Goal: Navigation & Orientation: Understand site structure

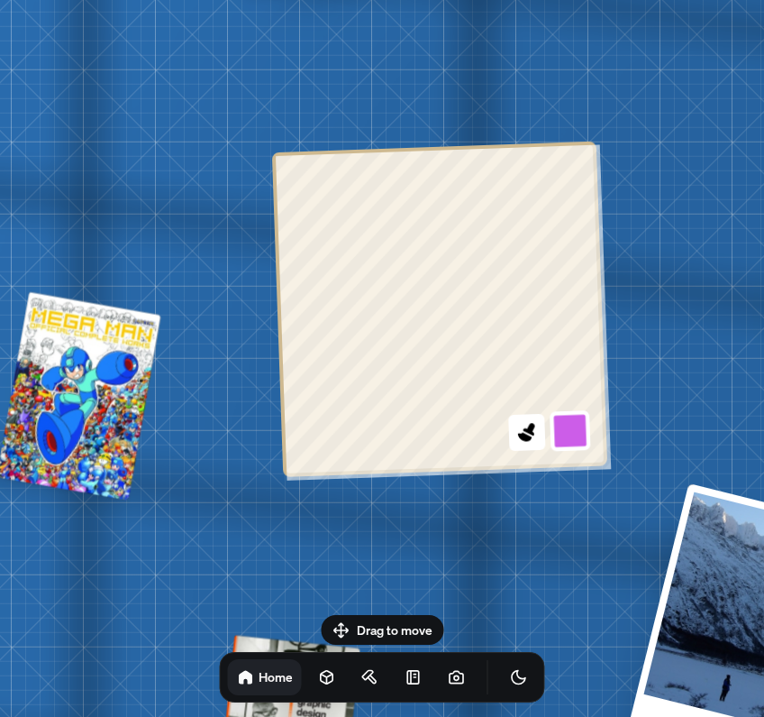
click at [572, 425] on button at bounding box center [570, 430] width 41 height 41
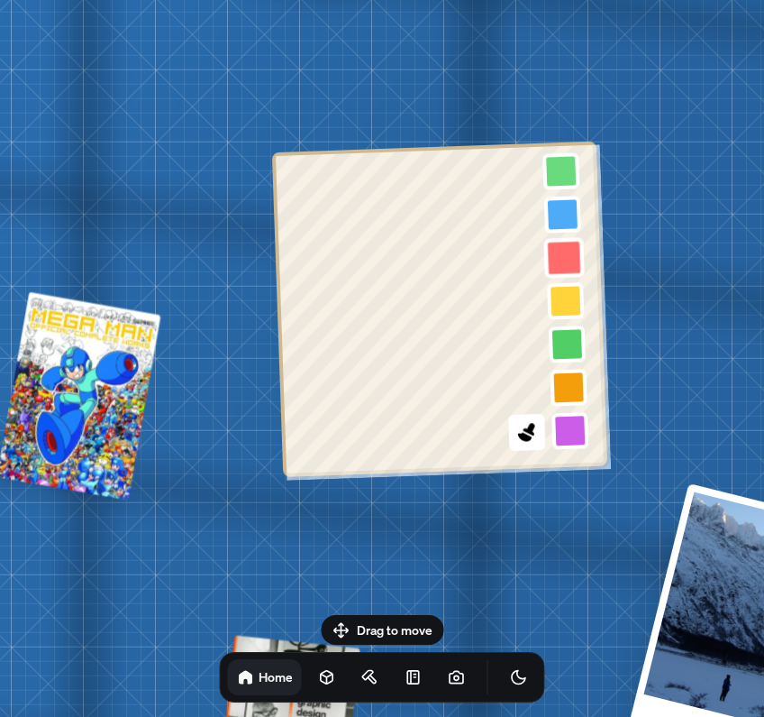
click at [559, 261] on button at bounding box center [564, 257] width 41 height 41
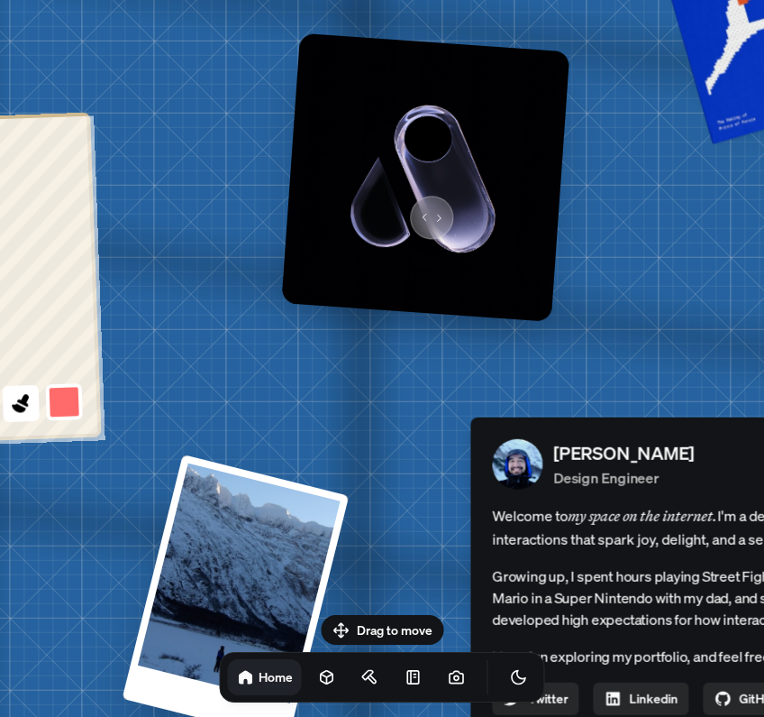
click at [419, 192] on img at bounding box center [425, 176] width 288 height 288
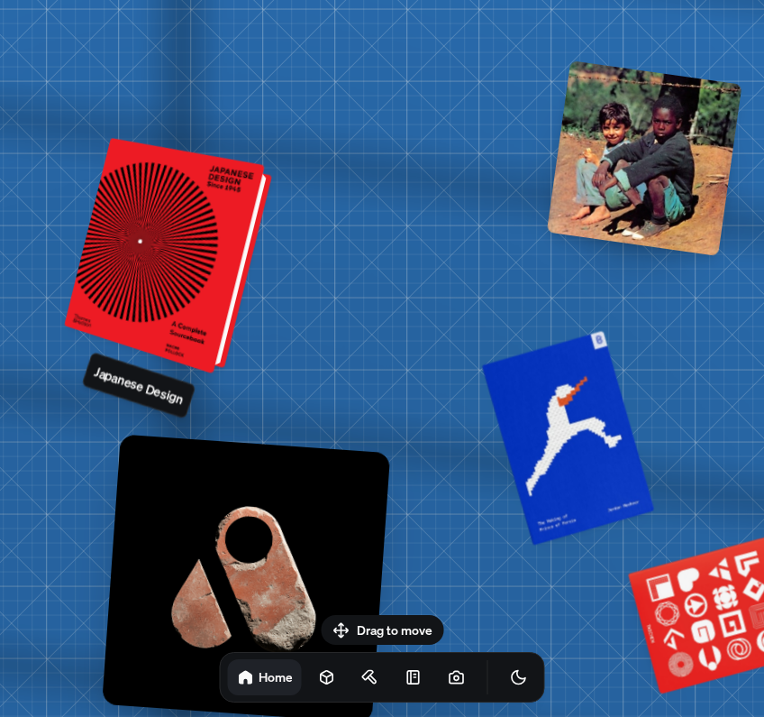
click at [206, 274] on div at bounding box center [178, 258] width 187 height 219
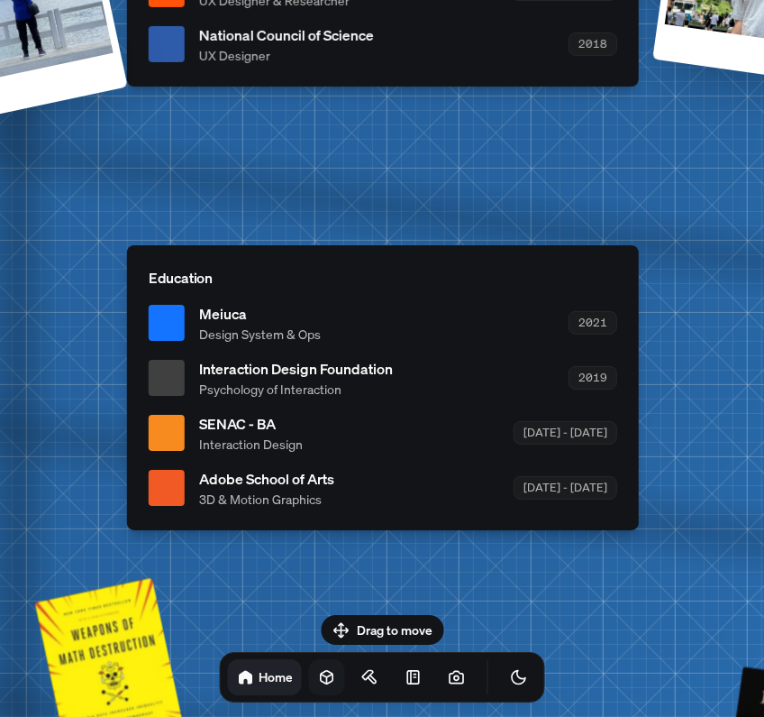
click at [318, 669] on icon at bounding box center [327, 677] width 18 height 18
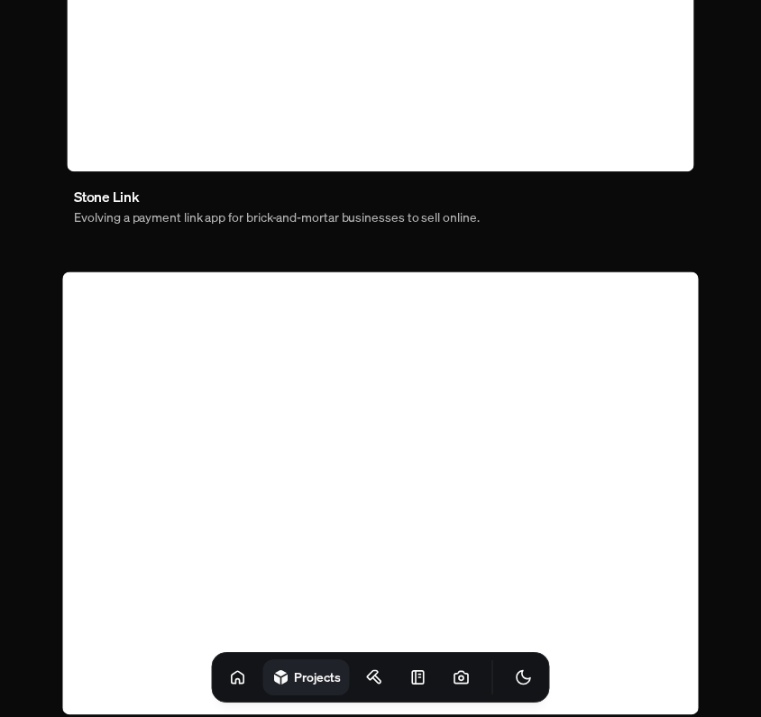
scroll to position [1142, 0]
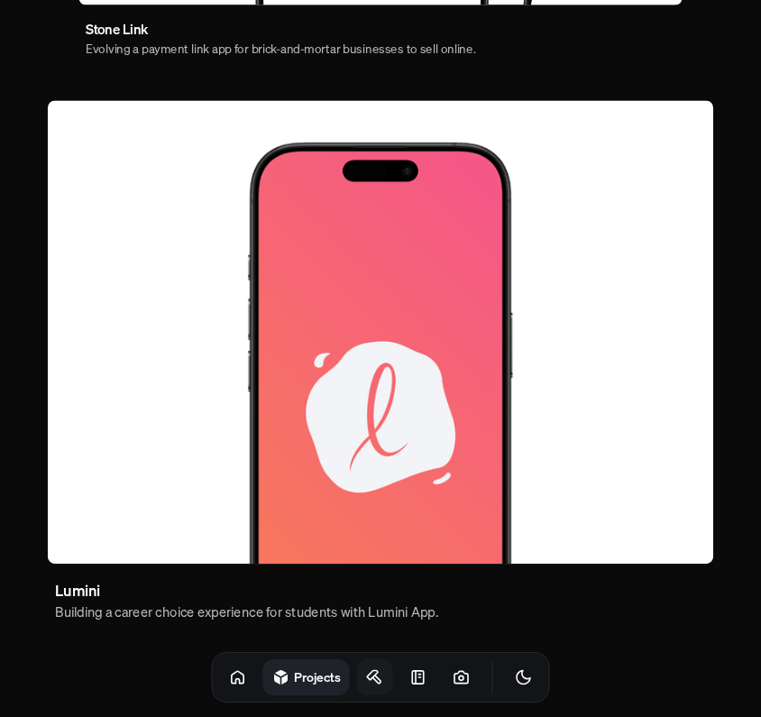
click at [366, 677] on icon at bounding box center [375, 677] width 18 height 18
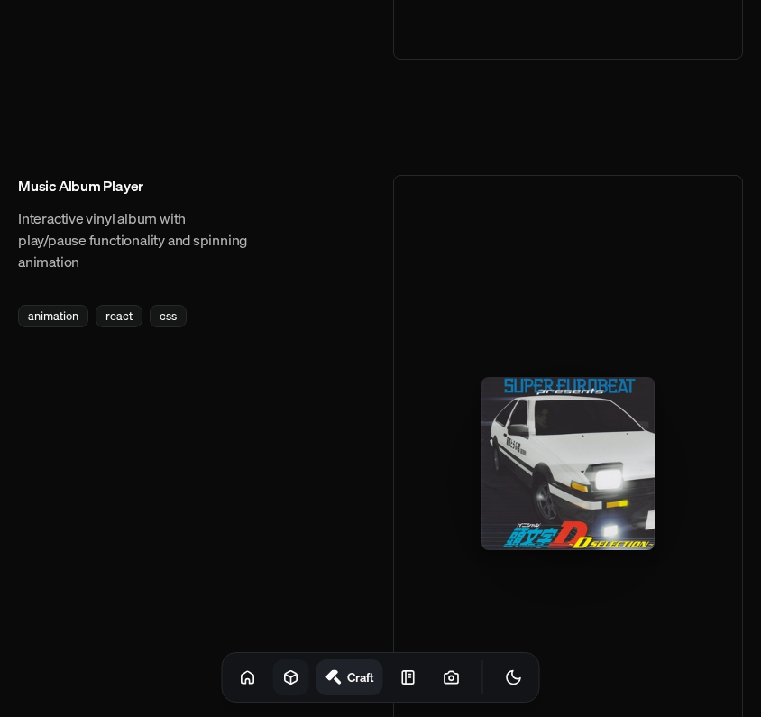
scroll to position [2817, 0]
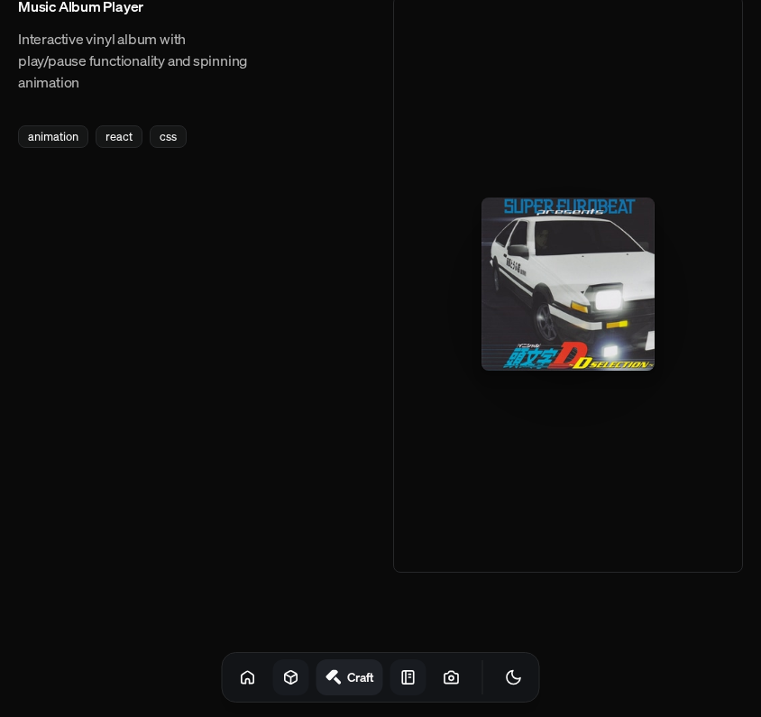
click at [402, 678] on icon at bounding box center [408, 677] width 12 height 13
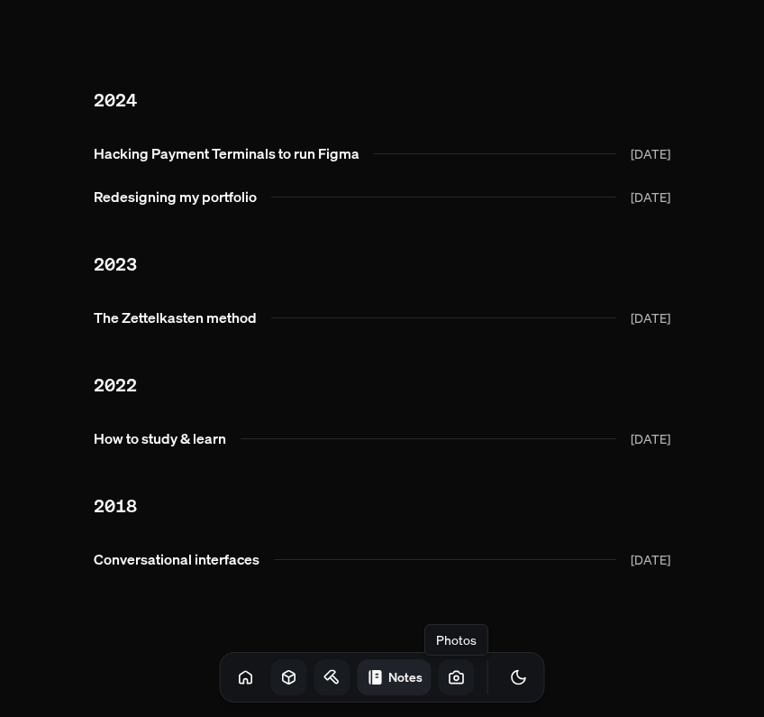
click at [454, 676] on icon at bounding box center [456, 677] width 5 height 5
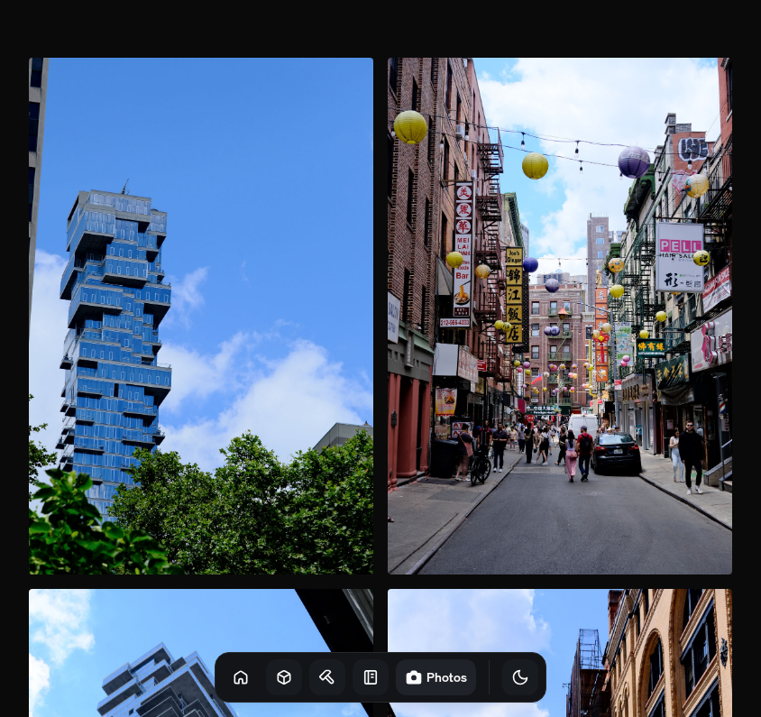
click at [514, 673] on icon "Toggle Theme" at bounding box center [521, 678] width 14 height 14
click at [223, 667] on link at bounding box center [241, 677] width 36 height 36
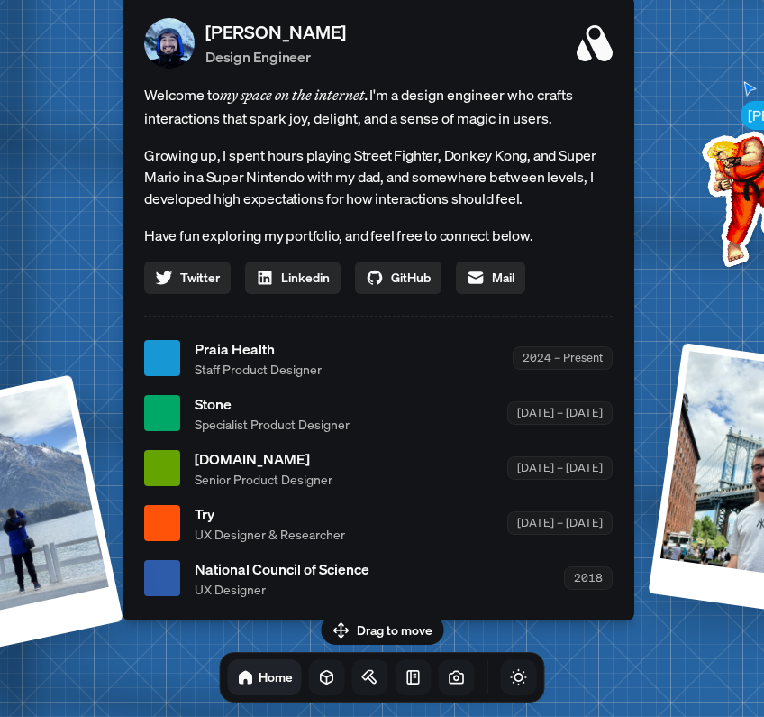
click at [510, 674] on icon "Toggle Theme" at bounding box center [519, 677] width 18 height 18
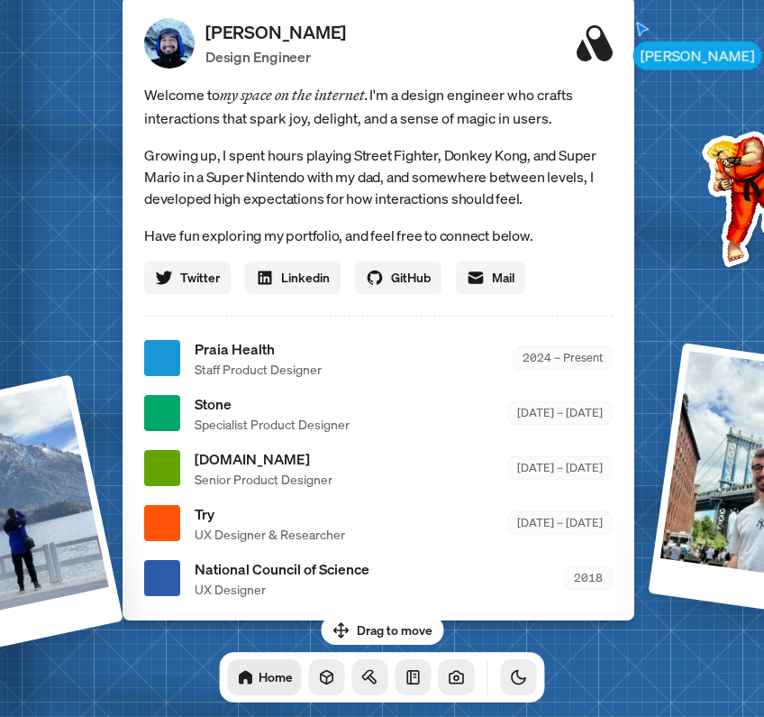
click at [512, 677] on icon "Toggle Theme" at bounding box center [519, 678] width 14 height 14
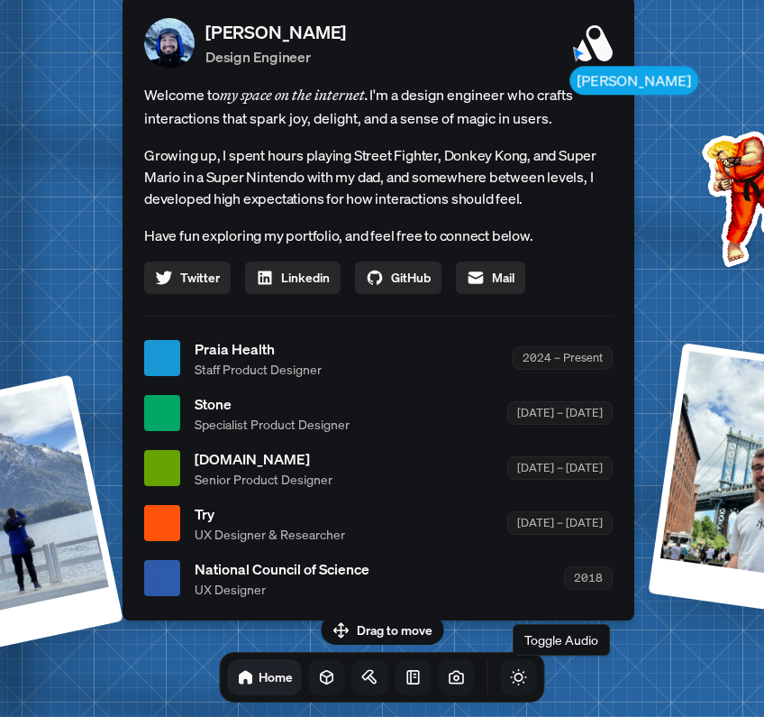
click at [0, 0] on icon "Toggle Audio" at bounding box center [0, 0] width 0 height 0
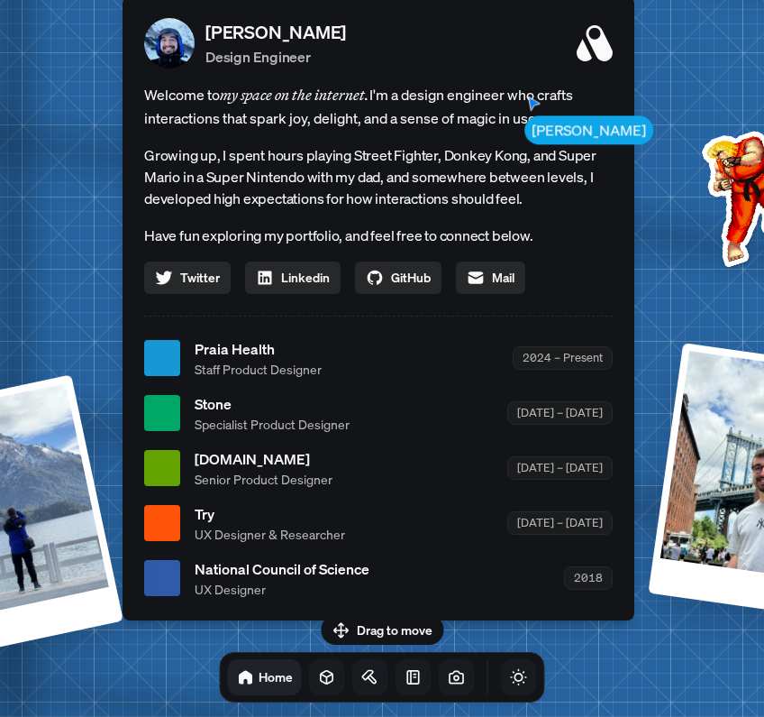
click at [0, 0] on icon "Toggle Audio" at bounding box center [0, 0] width 0 height 0
